Goal: Task Accomplishment & Management: Use online tool/utility

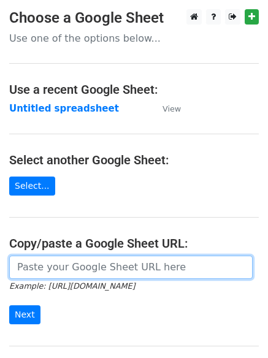
click at [52, 264] on input "url" at bounding box center [130, 267] width 243 height 23
click at [83, 274] on input "url" at bounding box center [130, 267] width 243 height 23
type input "[URL][DOMAIN_NAME]"
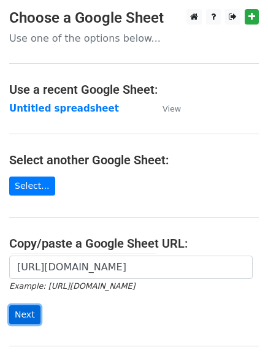
click at [24, 314] on input "Next" at bounding box center [24, 314] width 31 height 19
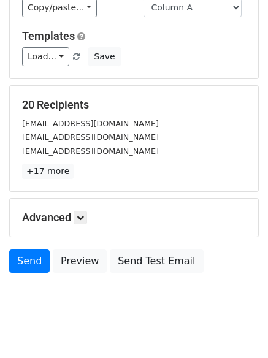
scroll to position [102, 0]
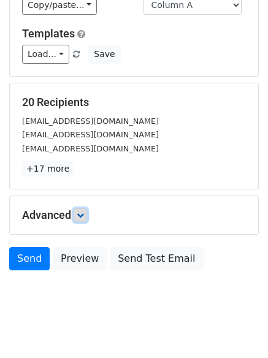
drag, startPoint x: 81, startPoint y: 215, endPoint x: 89, endPoint y: 220, distance: 9.1
click at [81, 215] on icon at bounding box center [80, 215] width 7 height 7
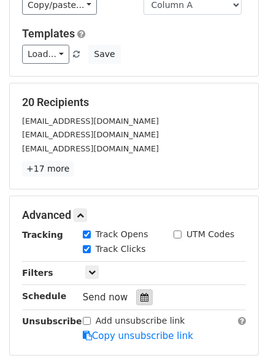
click at [140, 297] on icon at bounding box center [144, 297] width 8 height 9
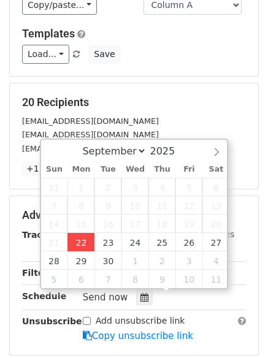
type input "[DATE] 12:00"
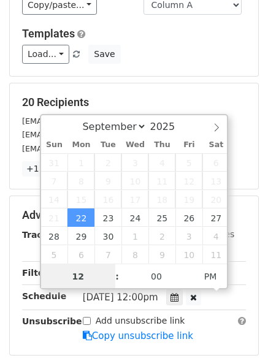
scroll to position [1, 0]
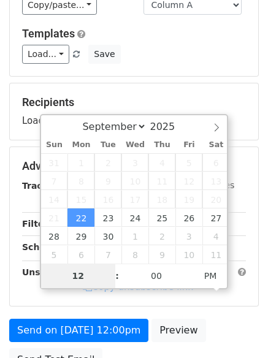
type input "4"
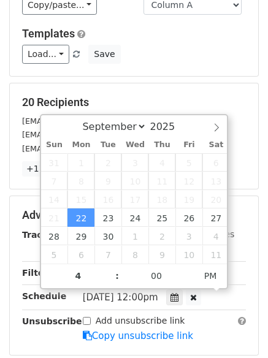
type input "[DATE] 16:00"
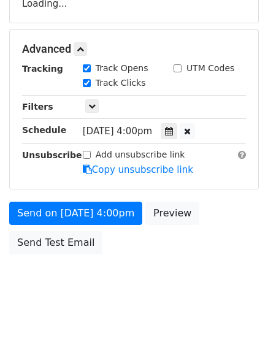
scroll to position [231, 0]
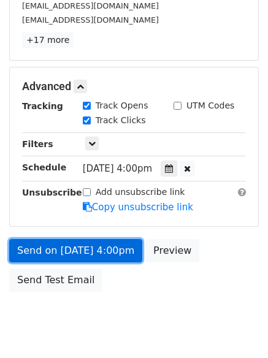
click at [69, 245] on link "Send on [DATE] 4:00pm" at bounding box center [75, 250] width 133 height 23
